Goal: Navigation & Orientation: Understand site structure

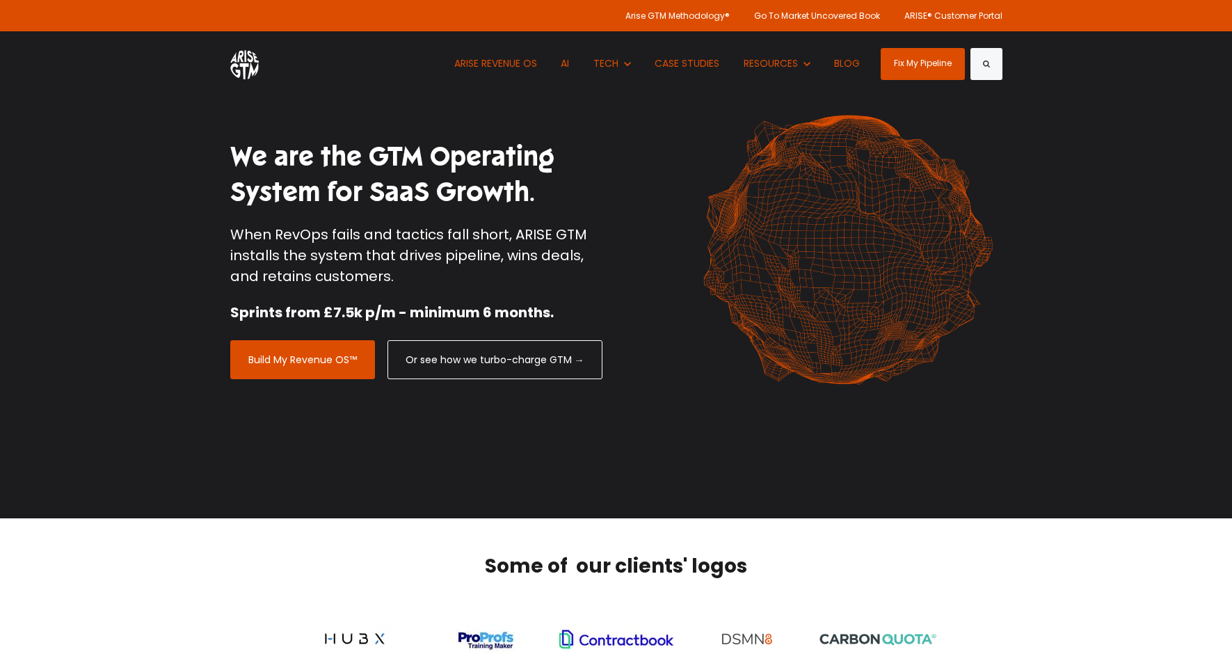
scroll to position [26, 0]
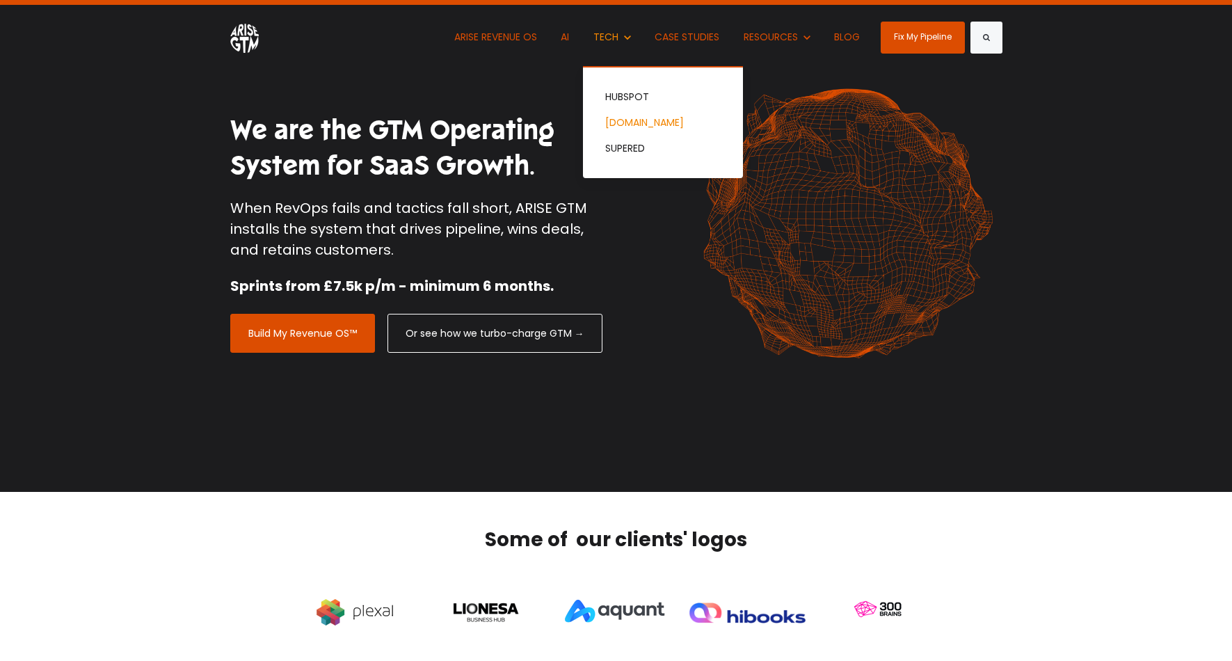
click at [618, 118] on link "[DOMAIN_NAME]" at bounding box center [663, 123] width 160 height 26
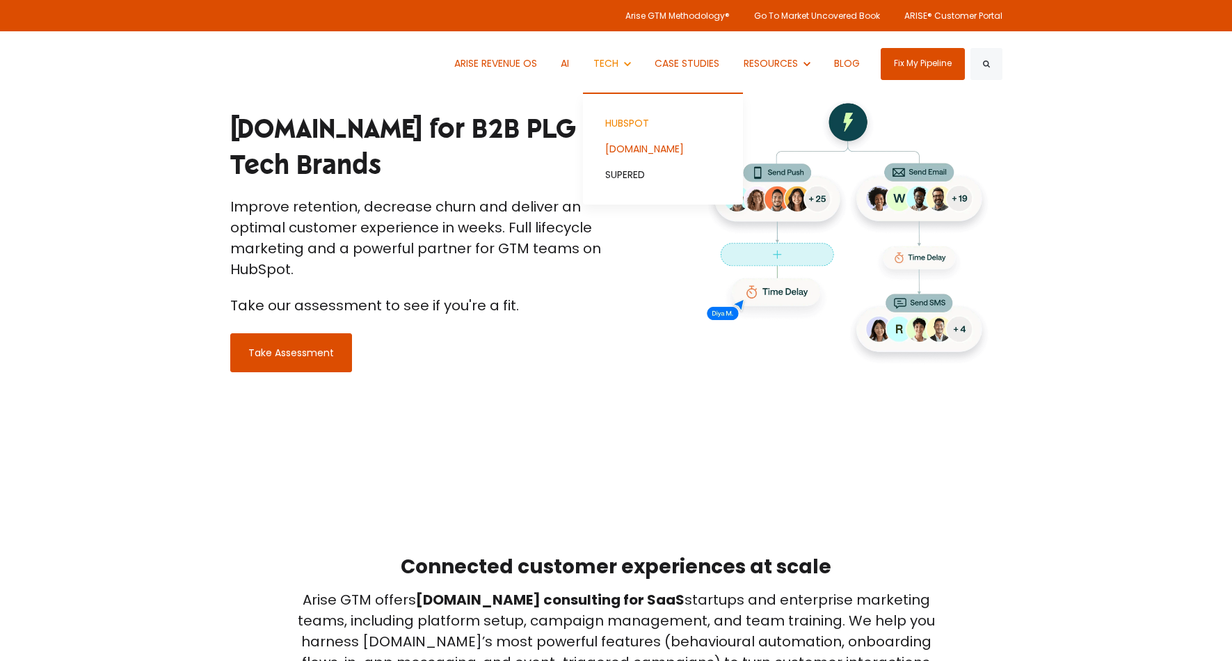
click at [623, 127] on link "HUBSPOT" at bounding box center [663, 124] width 160 height 26
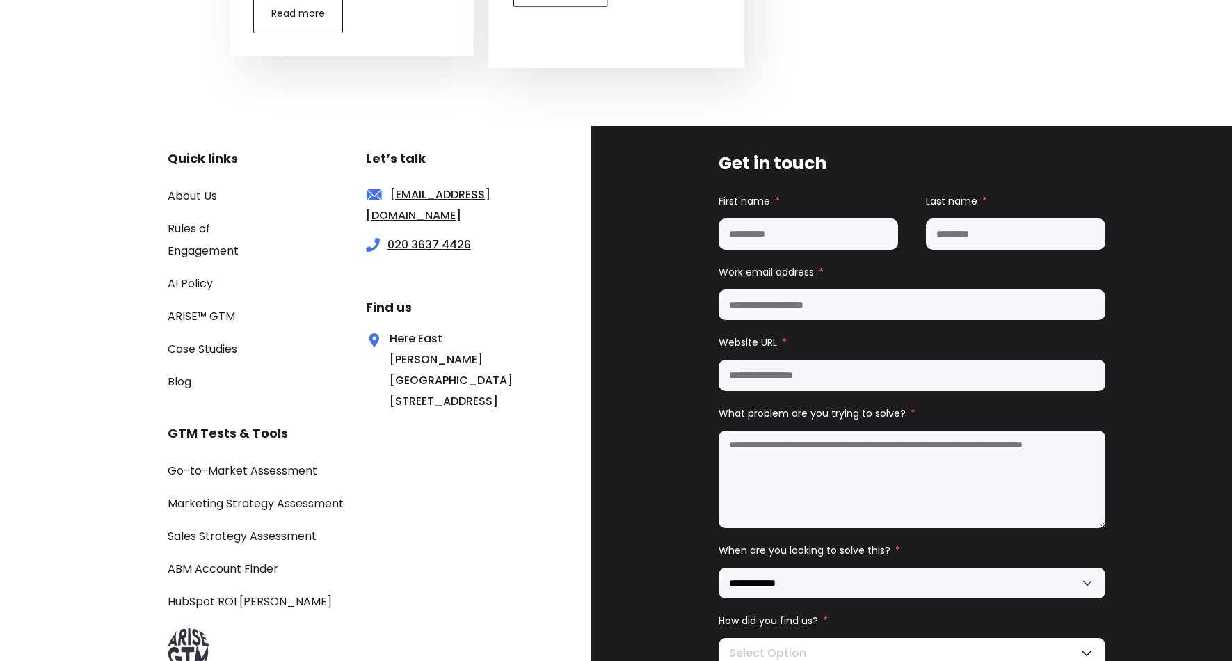
scroll to position [3767, 0]
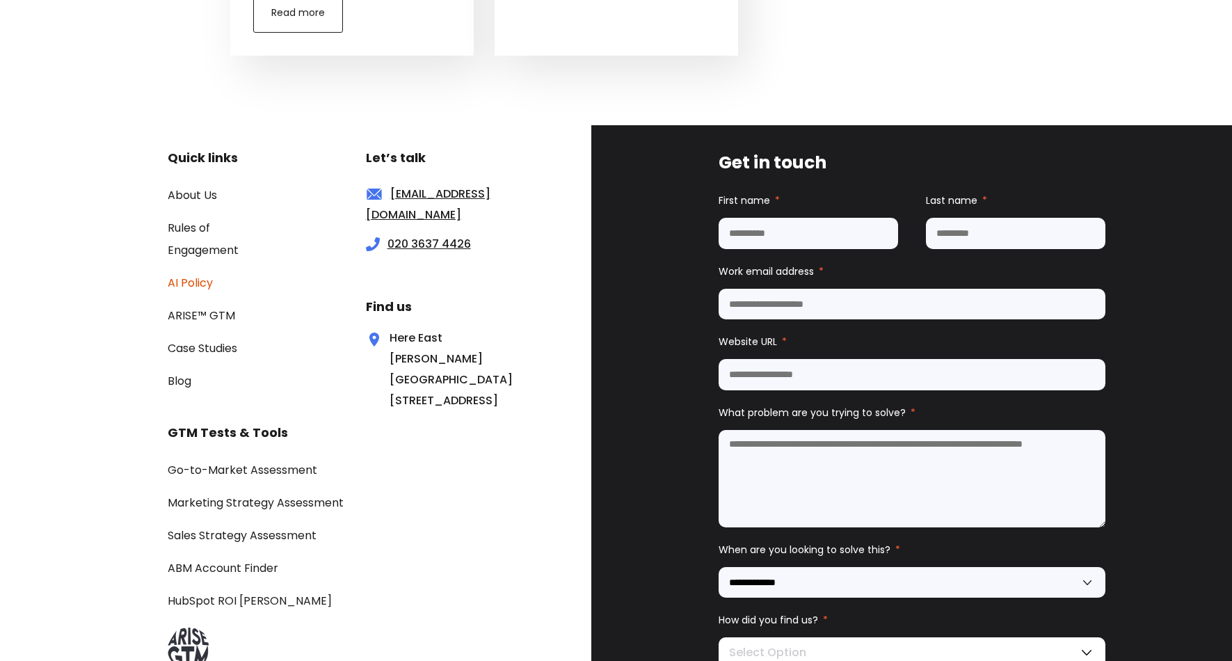
click at [185, 275] on link "AI Policy" at bounding box center [190, 283] width 45 height 16
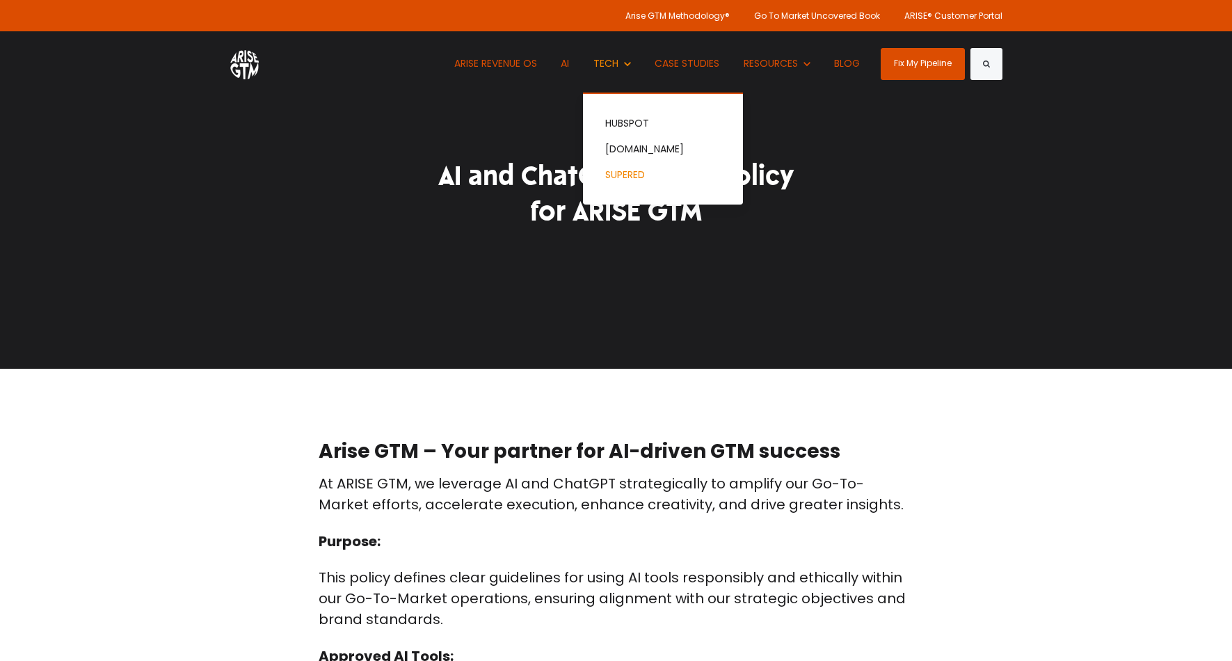
click at [632, 174] on link "SUPERED" at bounding box center [663, 175] width 160 height 26
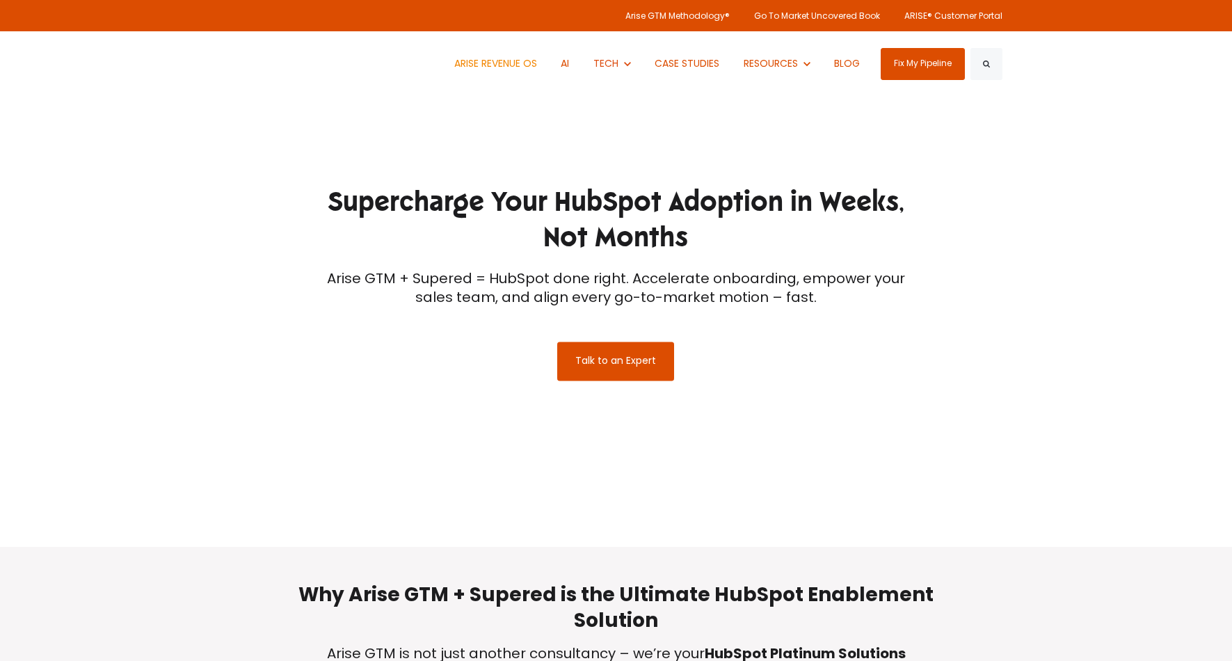
click at [511, 58] on link "ARISE REVENUE OS" at bounding box center [496, 63] width 104 height 65
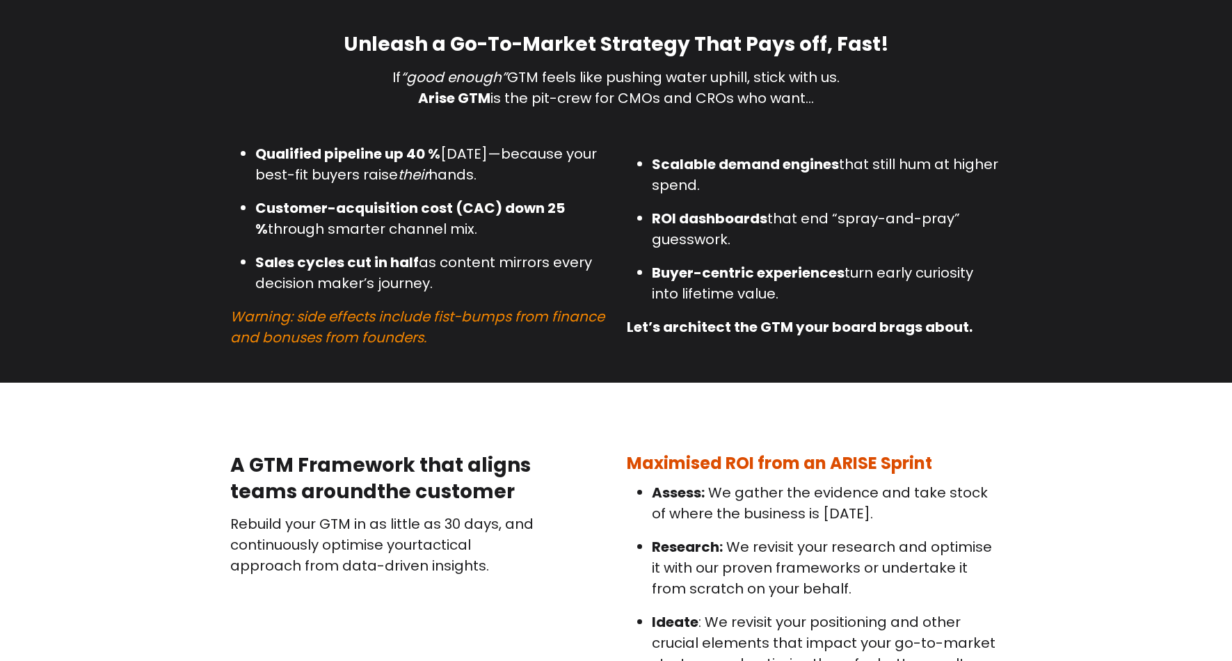
scroll to position [2708, 0]
